Goal: Find contact information: Find contact information

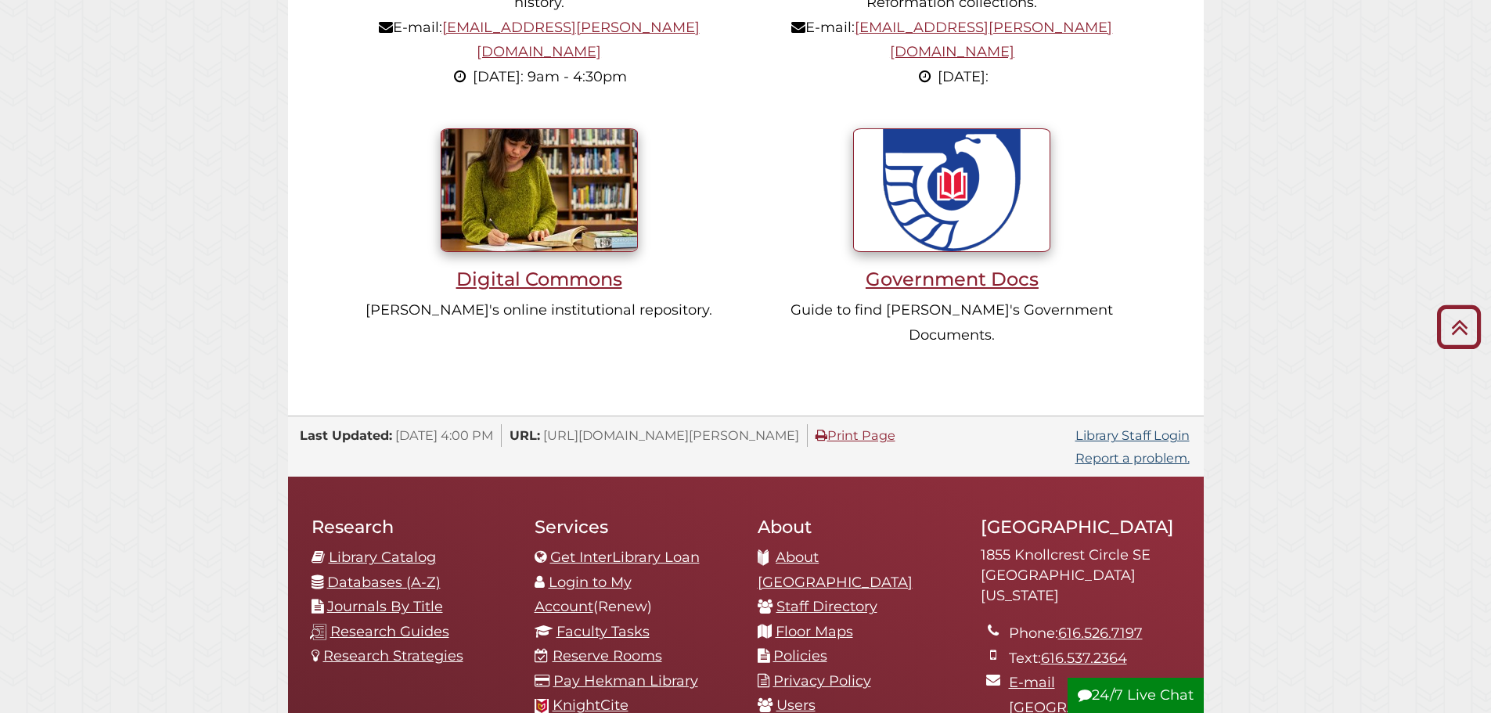
scroll to position [1409, 0]
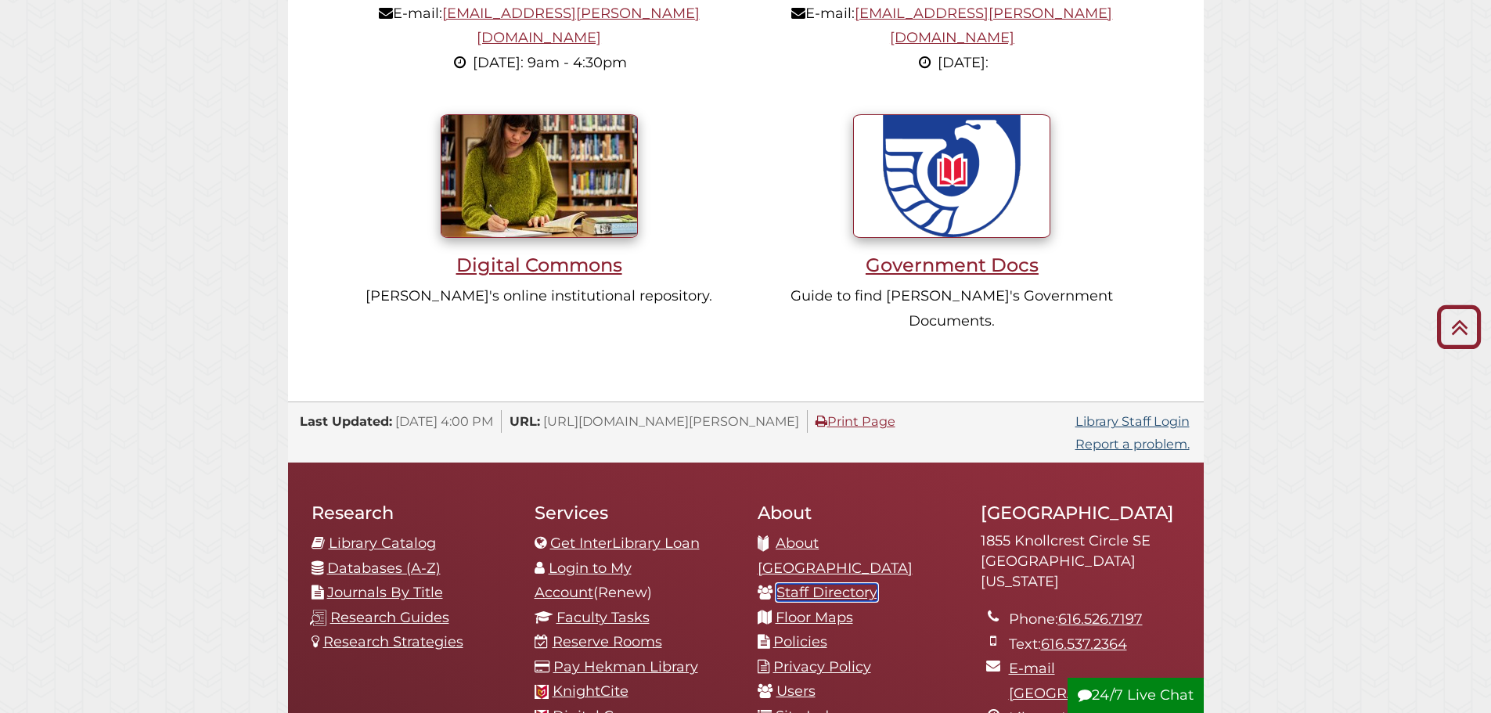
click at [856, 584] on link "Staff Directory" at bounding box center [826, 592] width 101 height 17
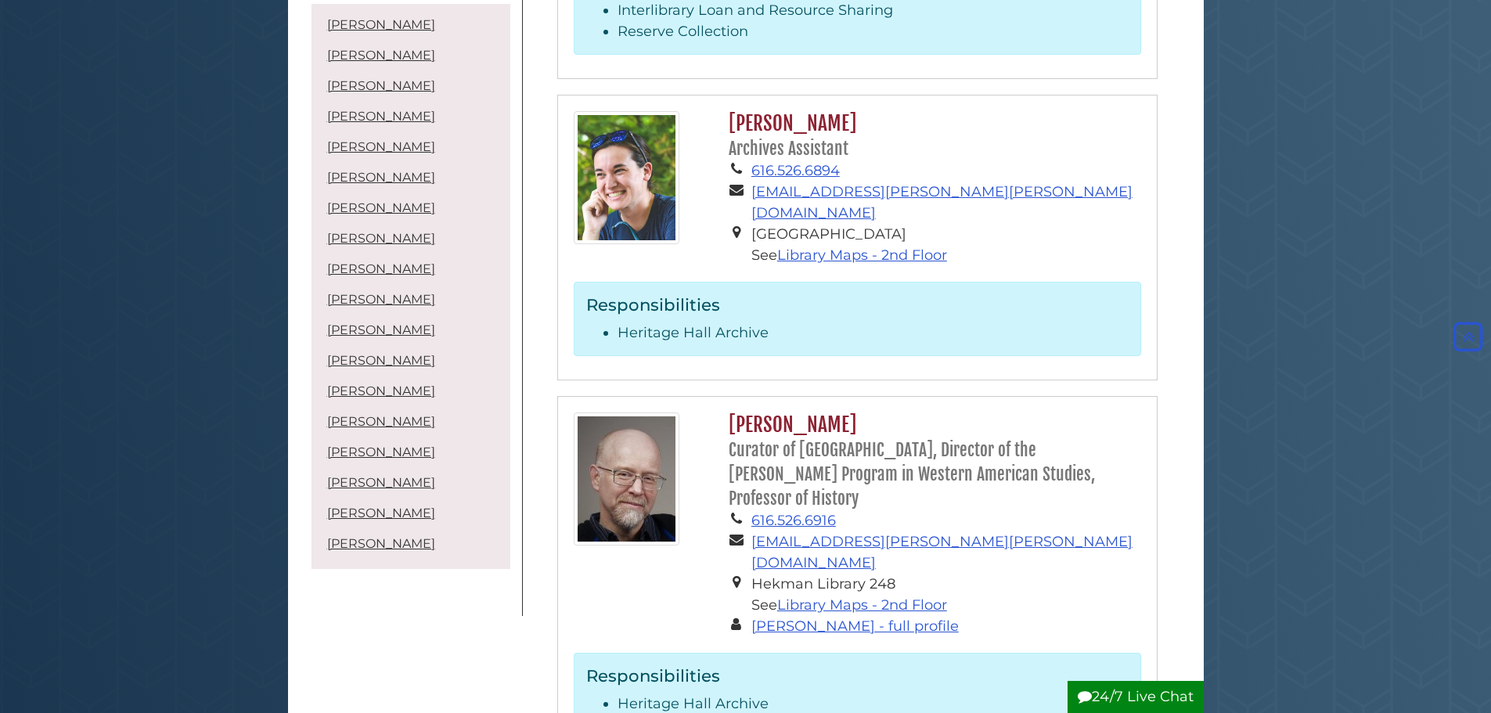
scroll to position [2818, 0]
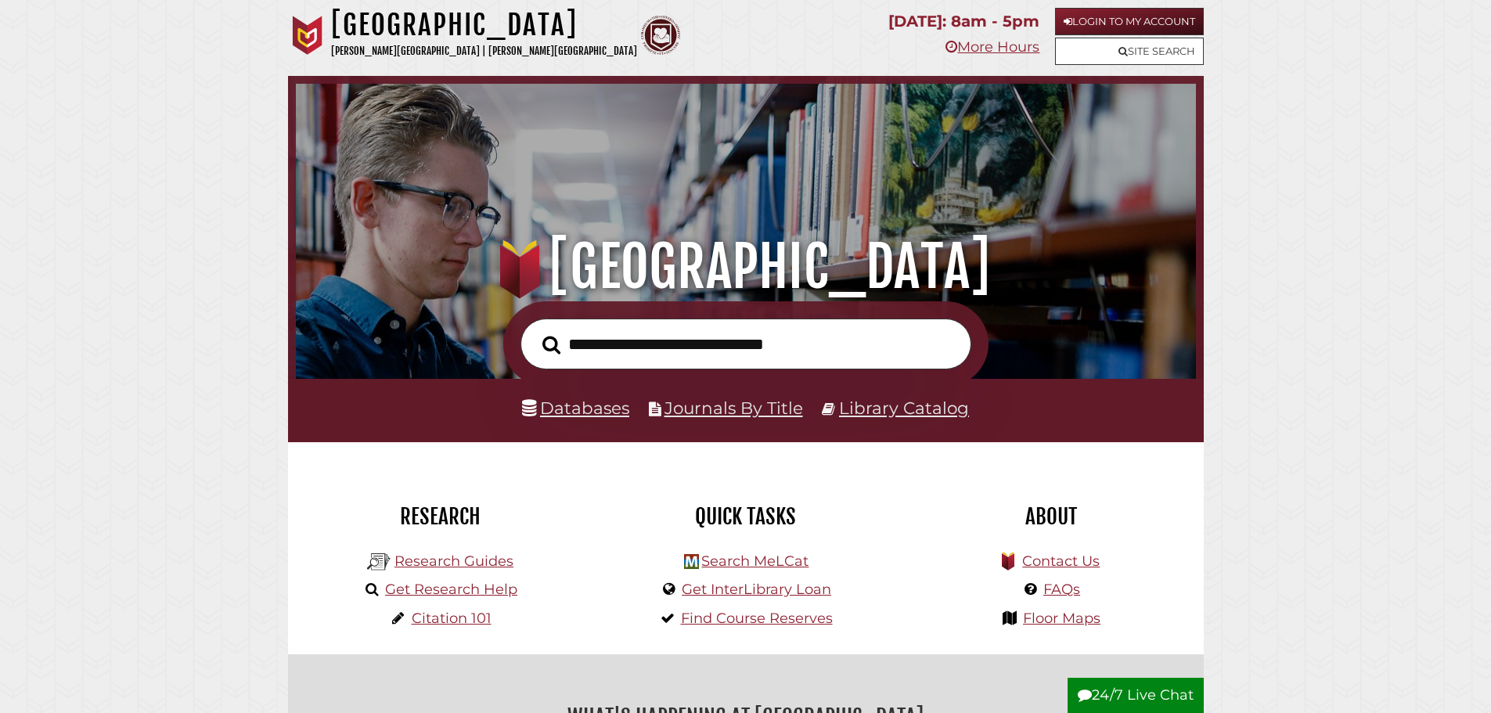
scroll to position [297, 892]
click at [642, 354] on input "text" at bounding box center [746, 344] width 451 height 51
type input "**********"
click at [535, 331] on button "Search" at bounding box center [552, 345] width 34 height 28
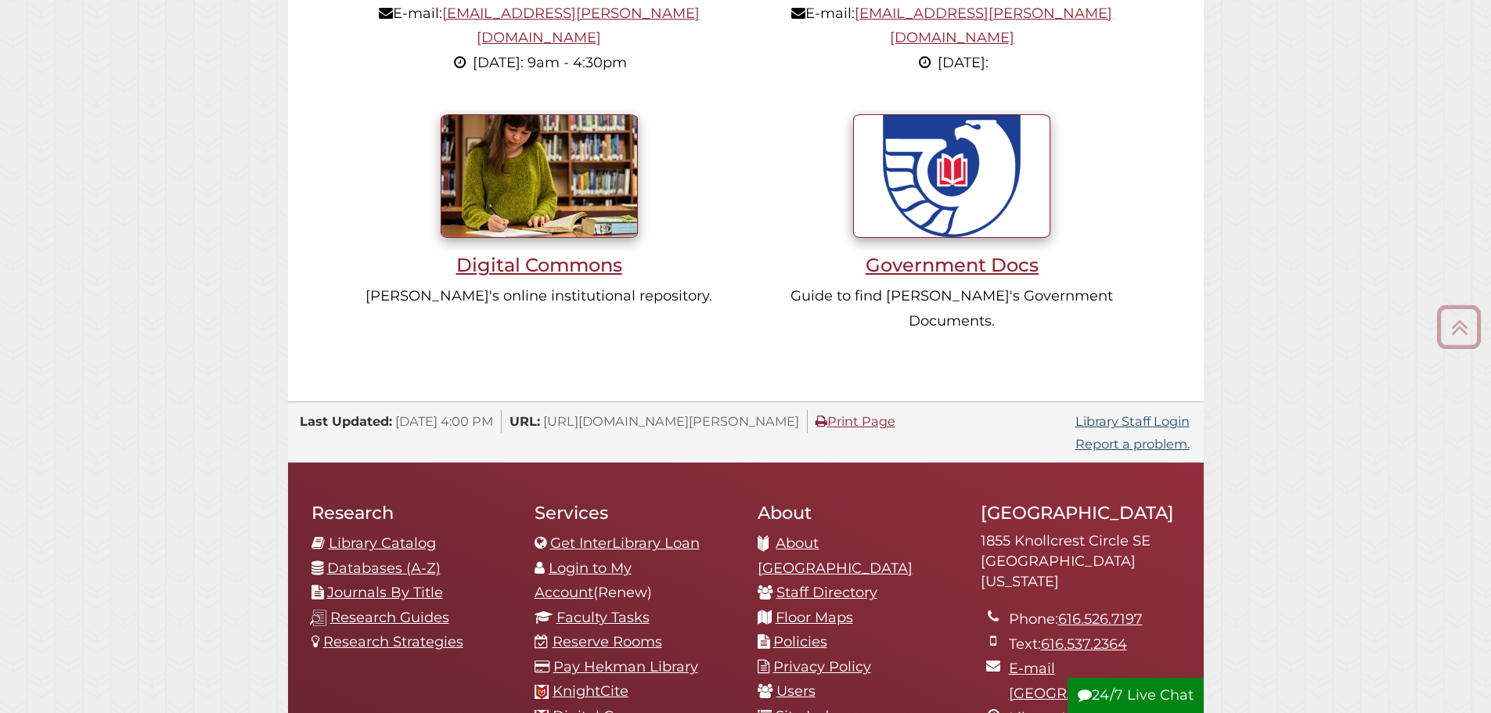
scroll to position [297, 892]
click at [610, 535] on link "Get InterLibrary Loan" at bounding box center [624, 543] width 149 height 17
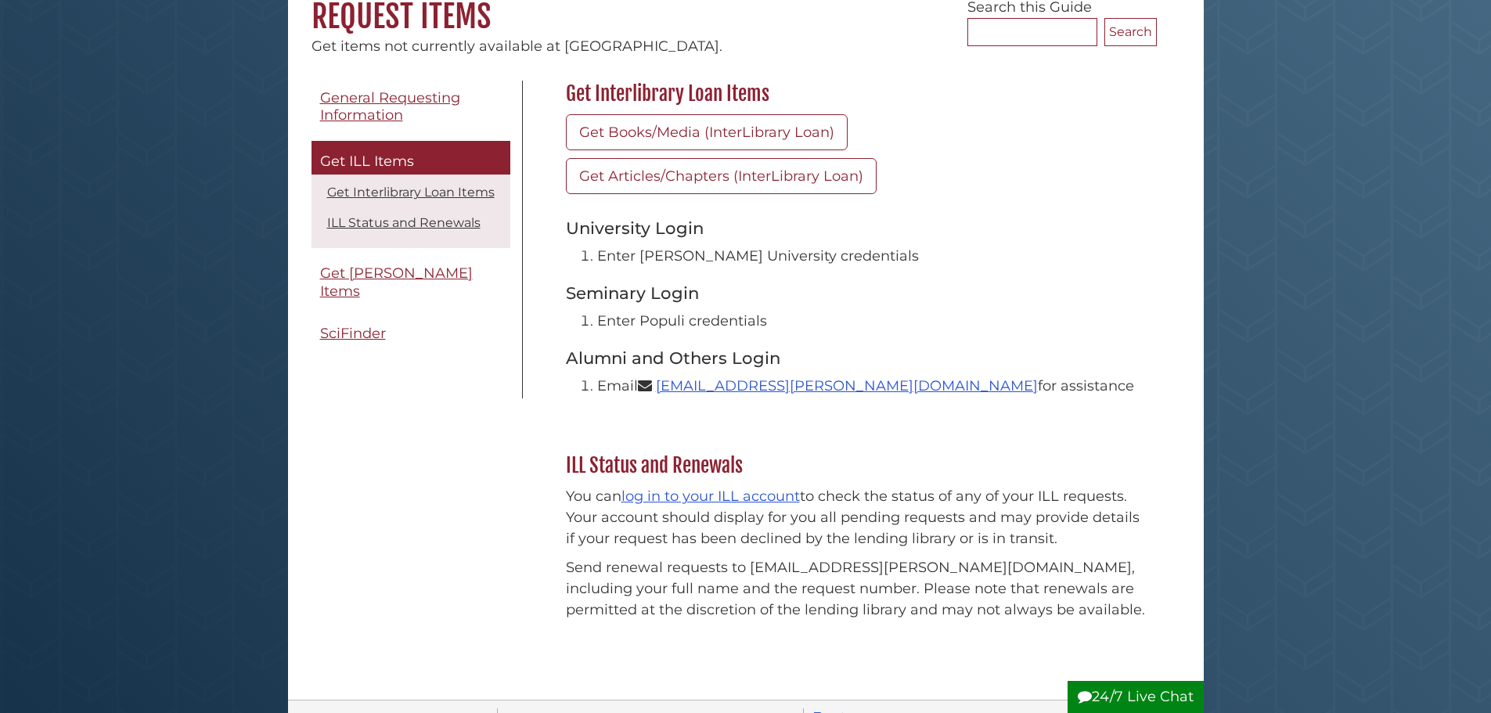
scroll to position [548, 0]
